Goal: Navigation & Orientation: Find specific page/section

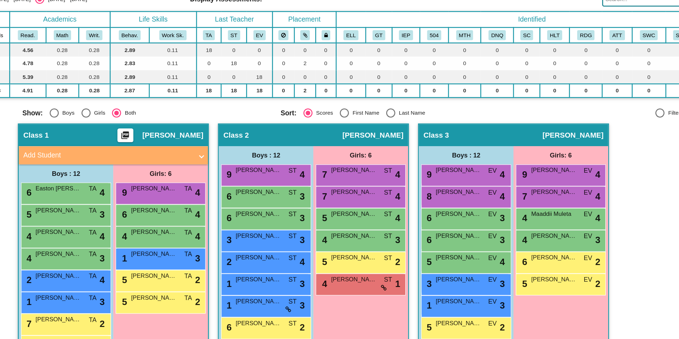
click at [356, 182] on div "Class 2 picture_as_pdf [PERSON_NAME]" at bounding box center [342, 179] width 147 height 17
click at [384, 182] on span "[PERSON_NAME]" at bounding box center [389, 179] width 47 height 7
click at [317, 212] on div "9 [PERSON_NAME] ST lock do_not_disturb_alt 4" at bounding box center [305, 210] width 68 height 14
click at [310, 213] on div "9 [PERSON_NAME] ST lock do_not_disturb_alt 4" at bounding box center [305, 210] width 68 height 14
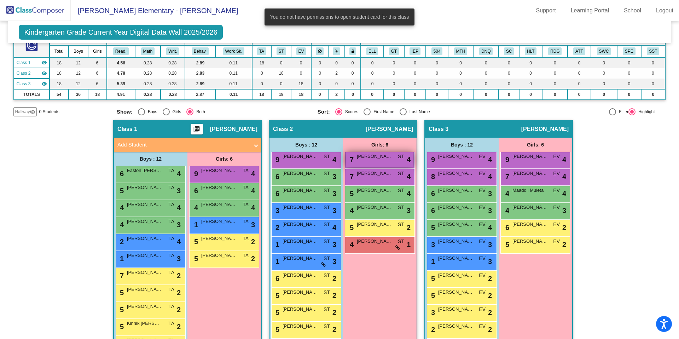
scroll to position [52, 0]
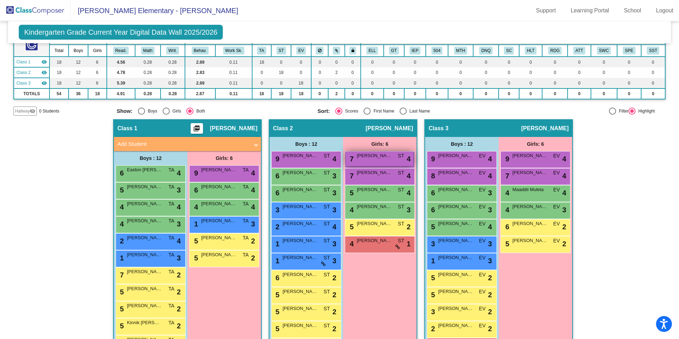
click at [372, 165] on div "7 [PERSON_NAME] ST lock do_not_disturb_alt 4" at bounding box center [380, 158] width 68 height 14
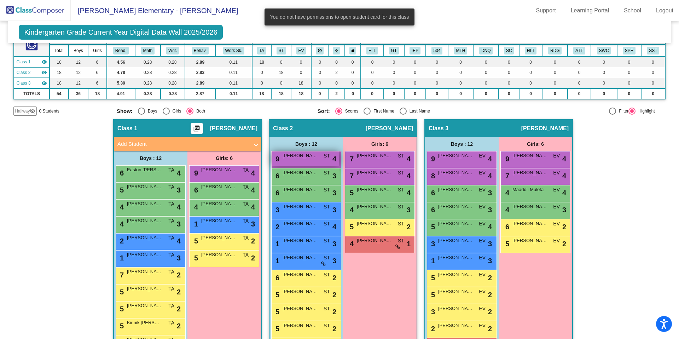
click at [317, 161] on div "9 [PERSON_NAME] ST lock do_not_disturb_alt 4" at bounding box center [305, 158] width 68 height 14
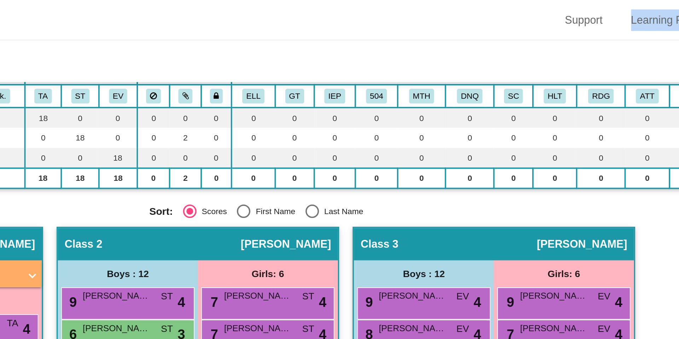
scroll to position [12, 0]
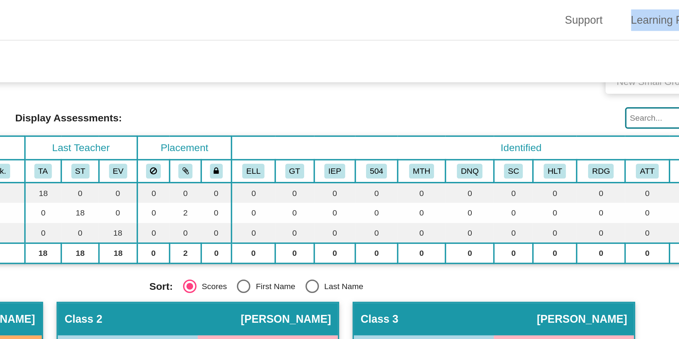
drag, startPoint x: 503, startPoint y: 33, endPoint x: 481, endPoint y: 25, distance: 23.5
click at [481, 25] on app-root "[PERSON_NAME] Elementary - [PERSON_NAME] Support Learning Portal School Logout …" at bounding box center [339, 169] width 679 height 339
